Goal: Navigation & Orientation: Find specific page/section

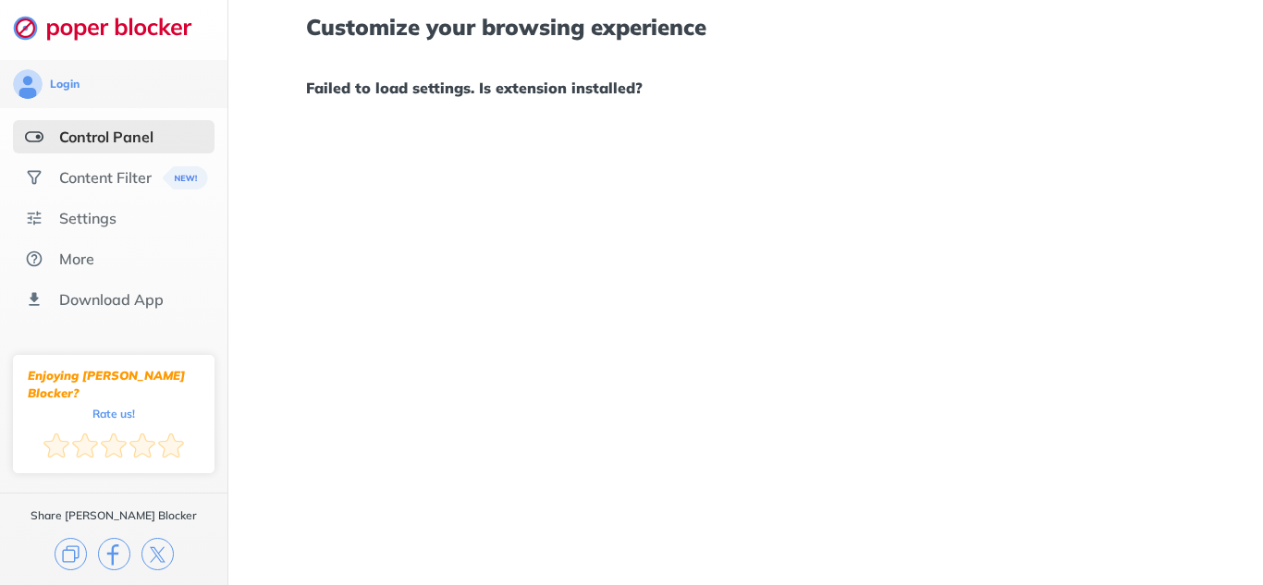
click at [155, 28] on img at bounding box center [112, 28] width 199 height 26
click at [139, 185] on div "Content Filter" at bounding box center [105, 177] width 92 height 18
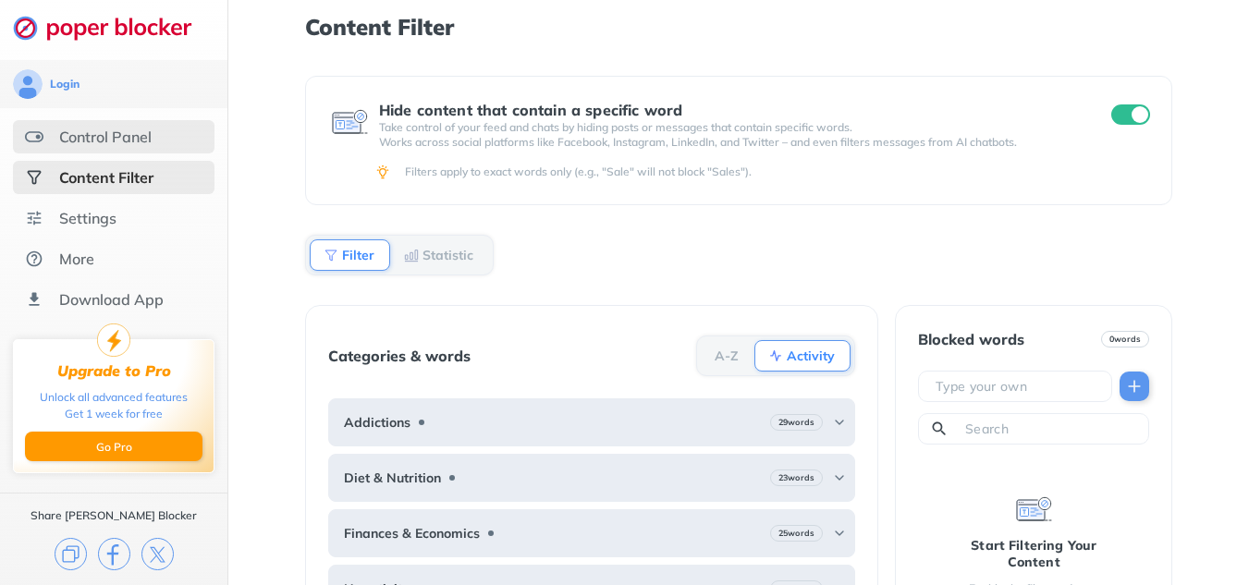
click at [140, 126] on div "Control Panel" at bounding box center [114, 136] width 202 height 33
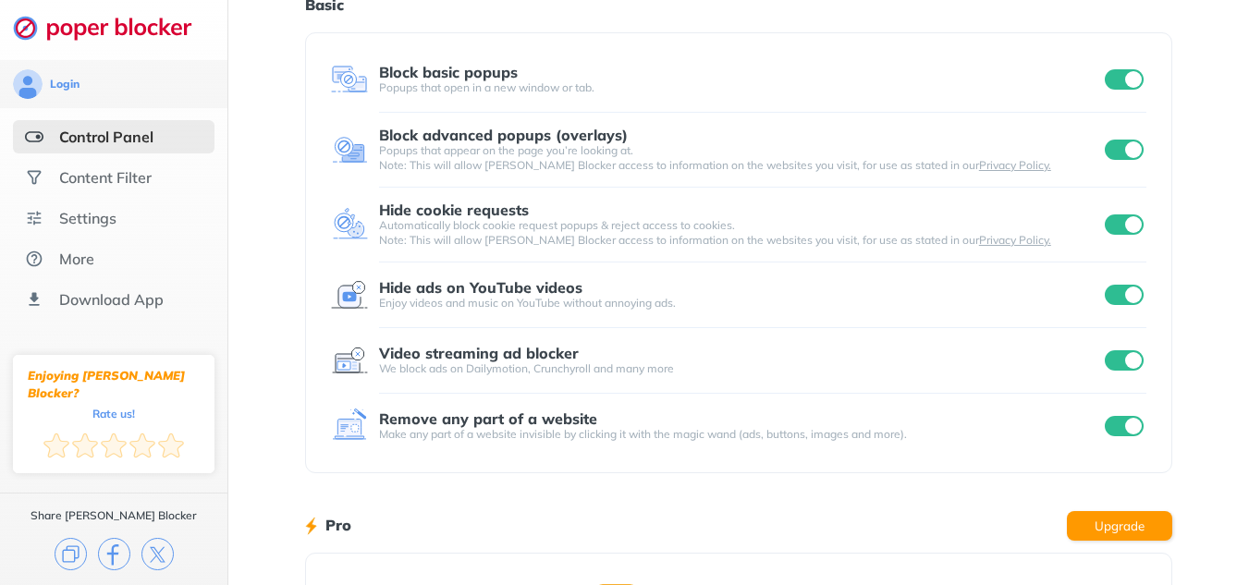
scroll to position [13, 0]
